Goal: Task Accomplishment & Management: Use online tool/utility

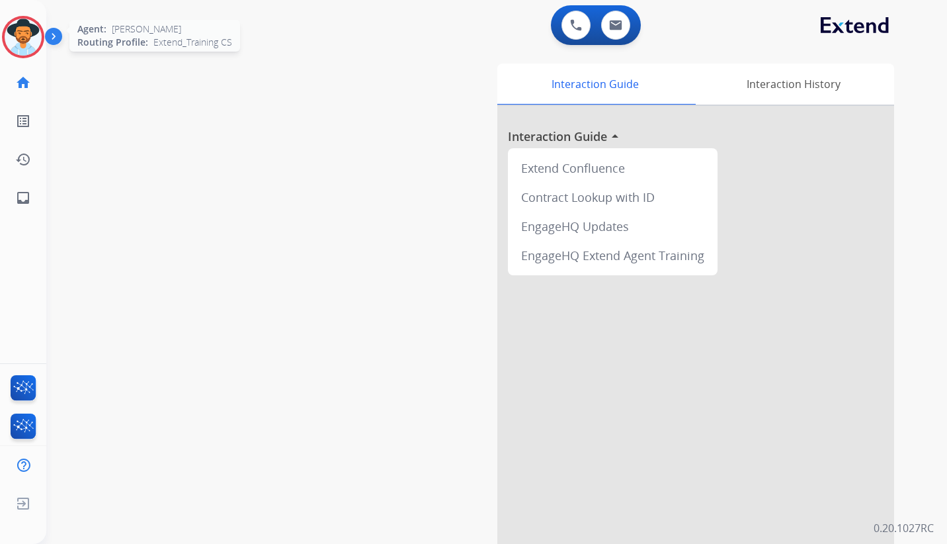
click at [24, 33] on img at bounding box center [23, 37] width 37 height 37
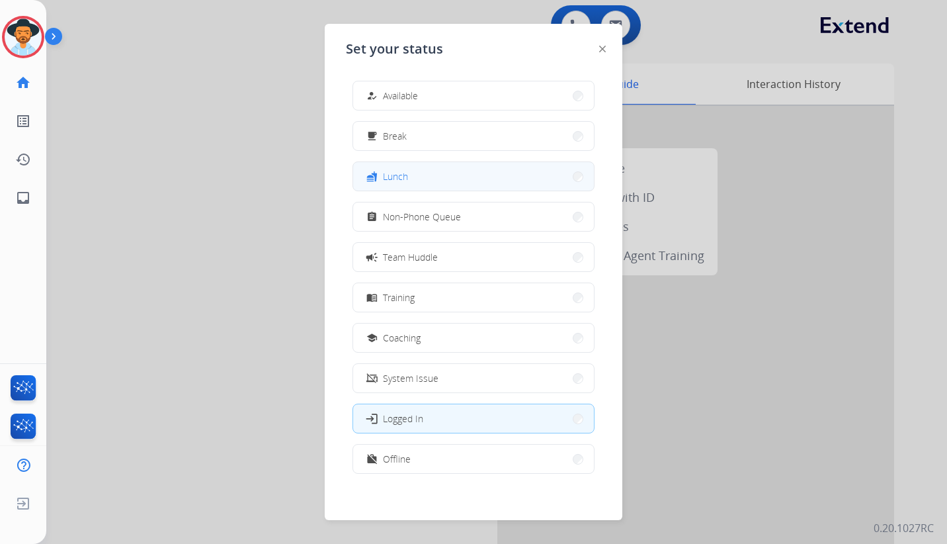
click at [458, 176] on button "fastfood Lunch" at bounding box center [473, 176] width 241 height 28
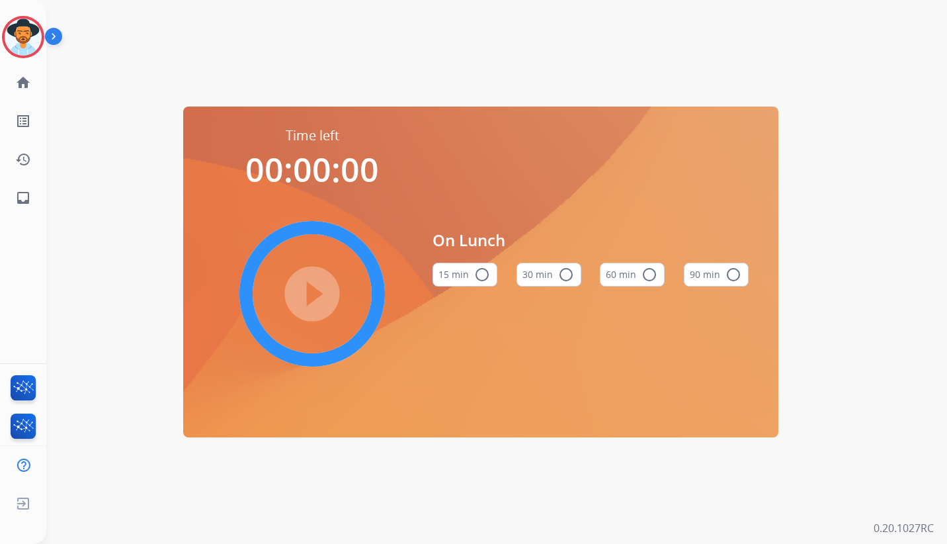
click at [635, 273] on button "60 min radio_button_unchecked" at bounding box center [632, 275] width 65 height 24
